Goal: Information Seeking & Learning: Check status

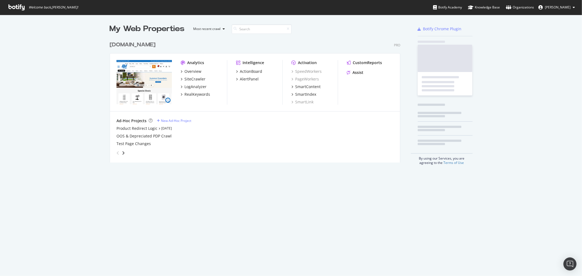
scroll to position [124, 291]
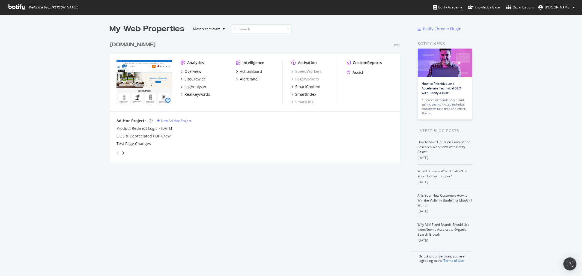
click at [123, 45] on div "[DOMAIN_NAME]" at bounding box center [133, 45] width 46 height 8
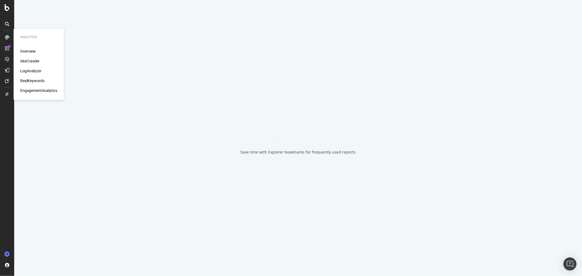
click at [44, 92] on div "EngagementAnalytics" at bounding box center [38, 90] width 37 height 5
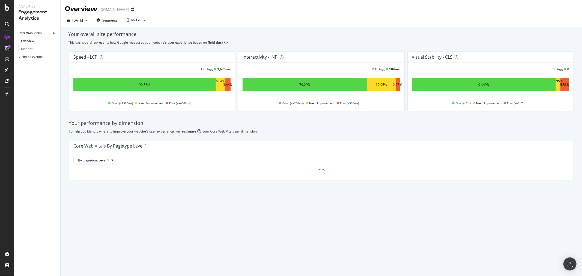
click at [43, 55] on link "Visits & Revenue" at bounding box center [38, 57] width 38 height 6
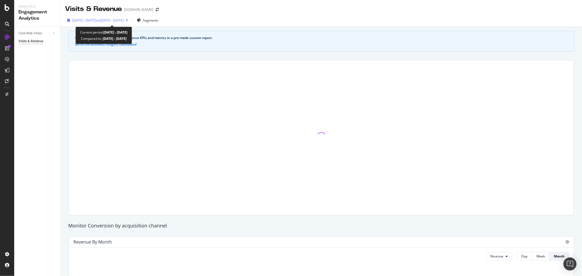
drag, startPoint x: 43, startPoint y: 55, endPoint x: 93, endPoint y: 23, distance: 59.5
click at [93, 23] on div "[DATE] - [DATE] vs [DATE] - [DATE]" at bounding box center [97, 20] width 65 height 8
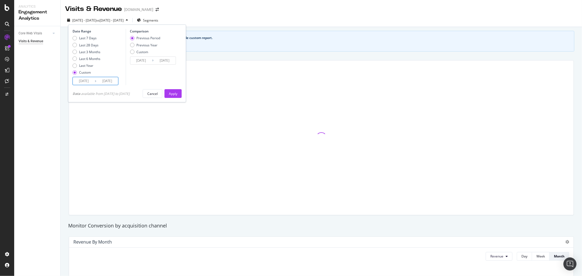
click at [88, 80] on input "[DATE]" at bounding box center [84, 81] width 22 height 8
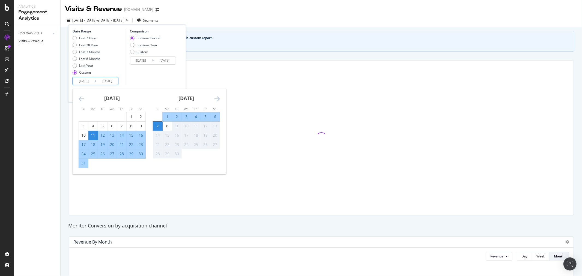
click at [79, 97] on icon "Move backward to switch to the previous month." at bounding box center [82, 99] width 6 height 7
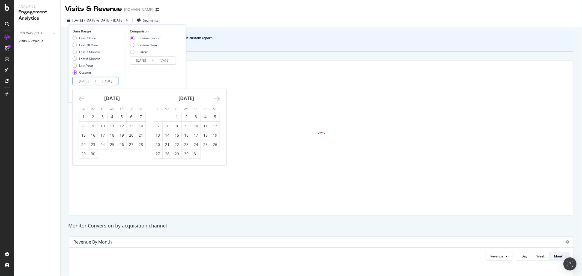
click at [79, 97] on icon "Move backward to switch to the previous month." at bounding box center [82, 99] width 6 height 7
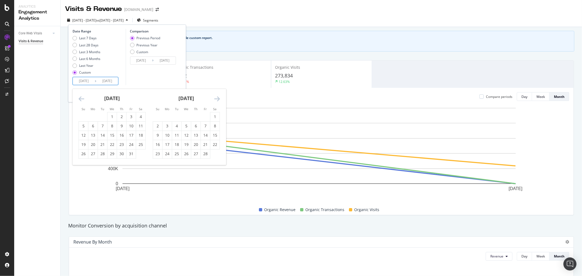
click at [79, 97] on icon "Move backward to switch to the previous month." at bounding box center [82, 99] width 6 height 7
click at [214, 97] on icon "Move forward to switch to the next month." at bounding box center [217, 99] width 6 height 7
click at [115, 118] on div "1" at bounding box center [112, 116] width 9 height 5
type input "[DATE]"
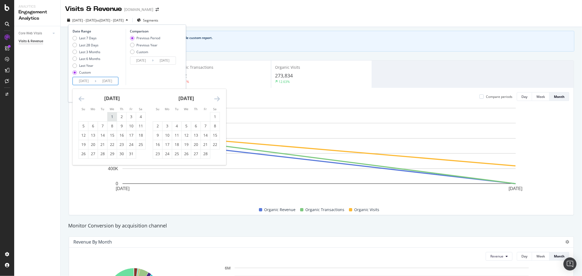
type input "[DATE]"
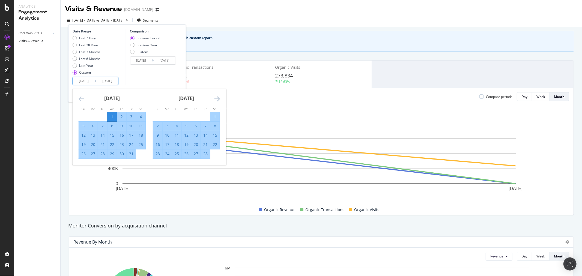
click at [218, 101] on icon "Move forward to switch to the next month." at bounding box center [217, 99] width 6 height 7
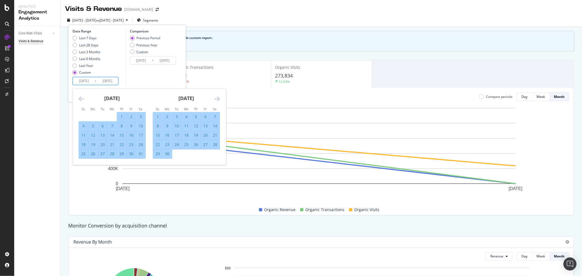
click at [218, 101] on icon "Move forward to switch to the next month." at bounding box center [217, 99] width 6 height 7
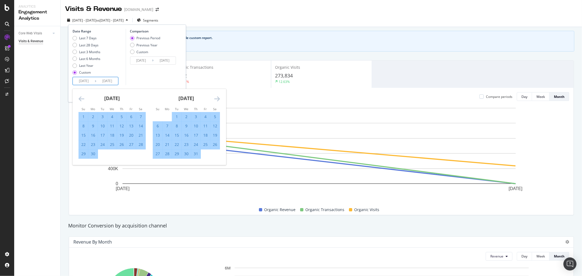
click at [218, 101] on icon "Move forward to switch to the next month." at bounding box center [217, 99] width 6 height 7
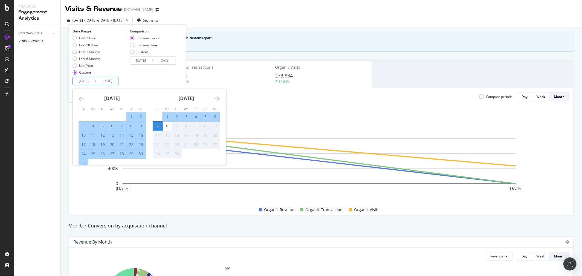
click at [160, 129] on div "7" at bounding box center [157, 125] width 9 height 5
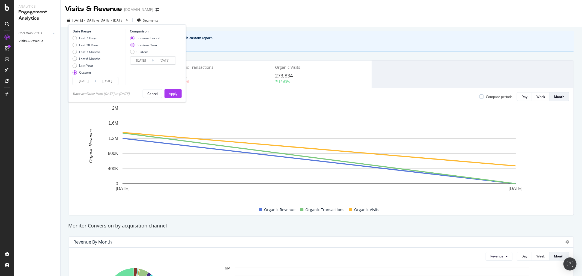
click at [141, 46] on div "Previous Year" at bounding box center [147, 45] width 21 height 5
type input "[DATE]"
click at [180, 96] on button "Apply" at bounding box center [173, 93] width 17 height 9
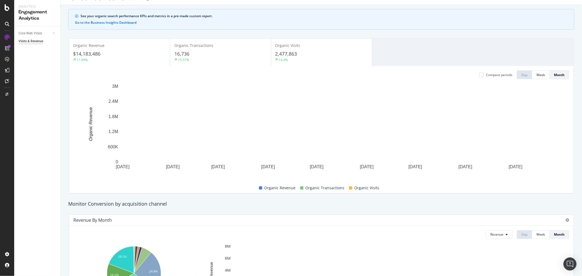
scroll to position [30, 0]
